Goal: Book appointment/travel/reservation

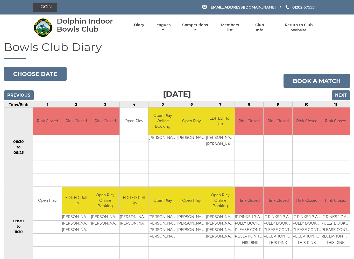
click at [29, 72] on button "Choose date" at bounding box center [35, 74] width 63 height 14
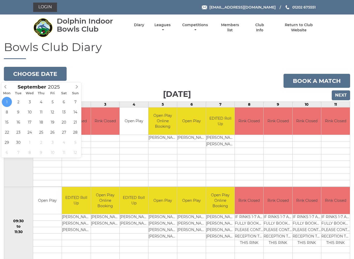
type input "[DATE]"
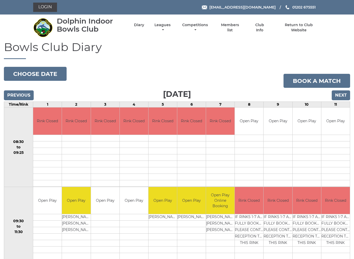
click at [18, 74] on button "Choose date" at bounding box center [35, 74] width 63 height 14
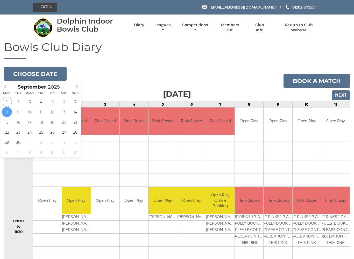
type input "[DATE]"
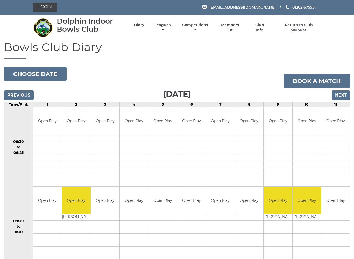
click at [14, 74] on button "Choose date" at bounding box center [35, 74] width 63 height 14
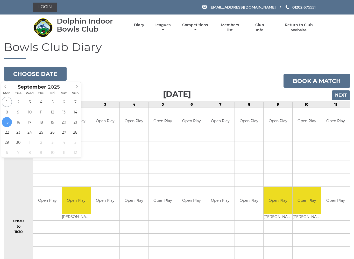
type input "2025-09-22"
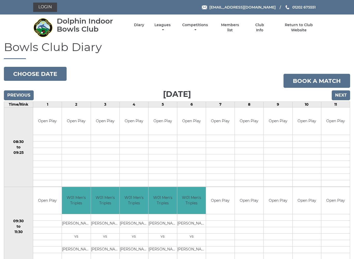
click at [317, 161] on td at bounding box center [306, 164] width 28 height 6
click at [18, 76] on button "Choose date" at bounding box center [35, 74] width 63 height 14
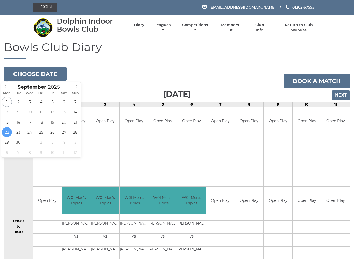
type input "[DATE]"
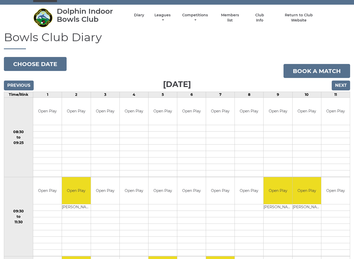
scroll to position [7, 0]
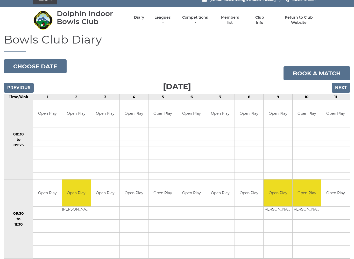
click at [16, 66] on button "Choose date" at bounding box center [35, 67] width 63 height 14
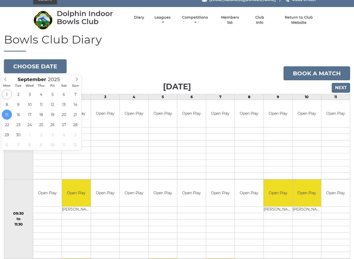
type input "[DATE]"
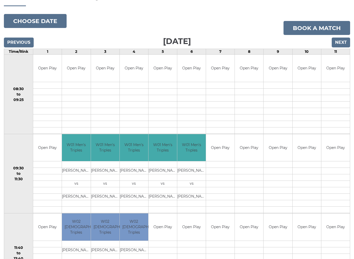
scroll to position [53, 0]
